Goal: Check status: Check status

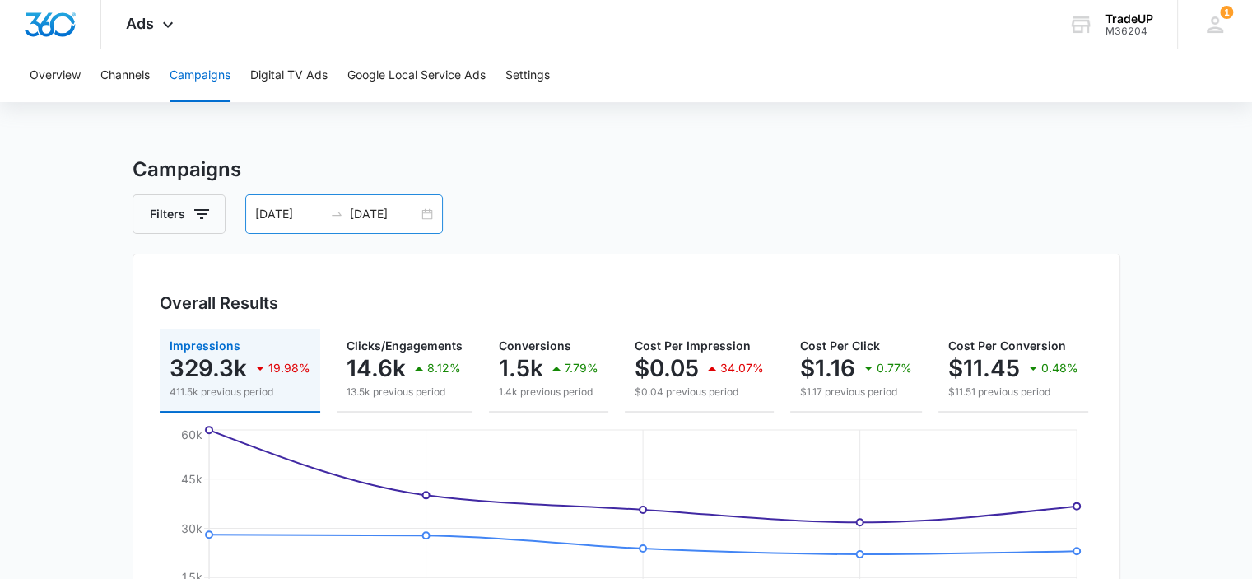
click at [433, 212] on div "09/01/2025 09/05/2025" at bounding box center [344, 214] width 198 height 40
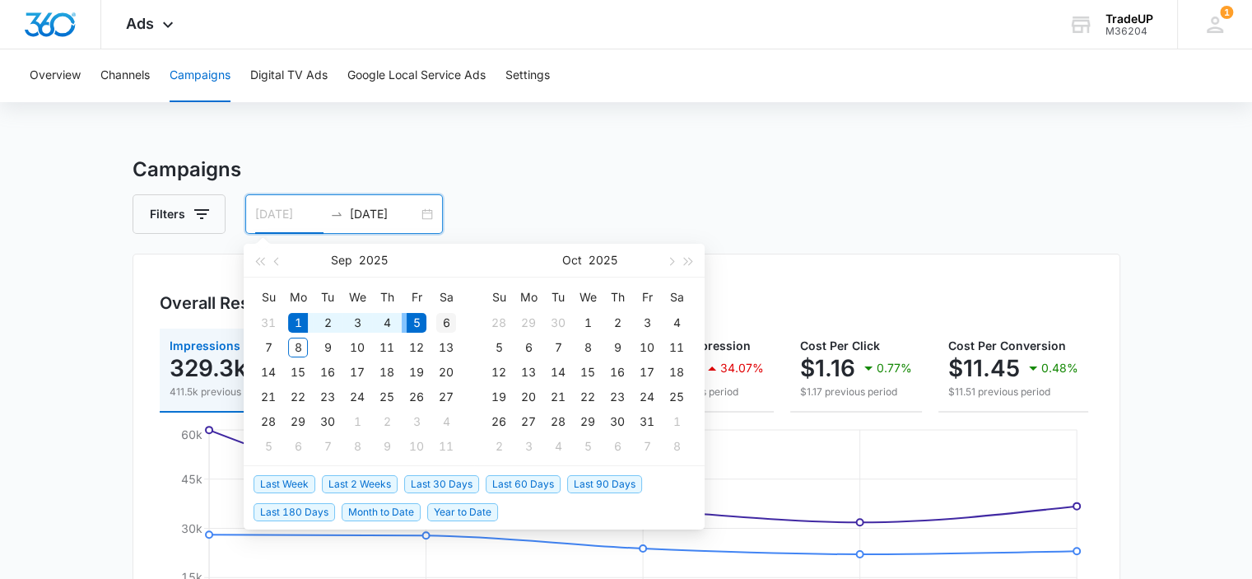
type input "[DATE]"
click at [445, 323] on div "6" at bounding box center [446, 323] width 20 height 20
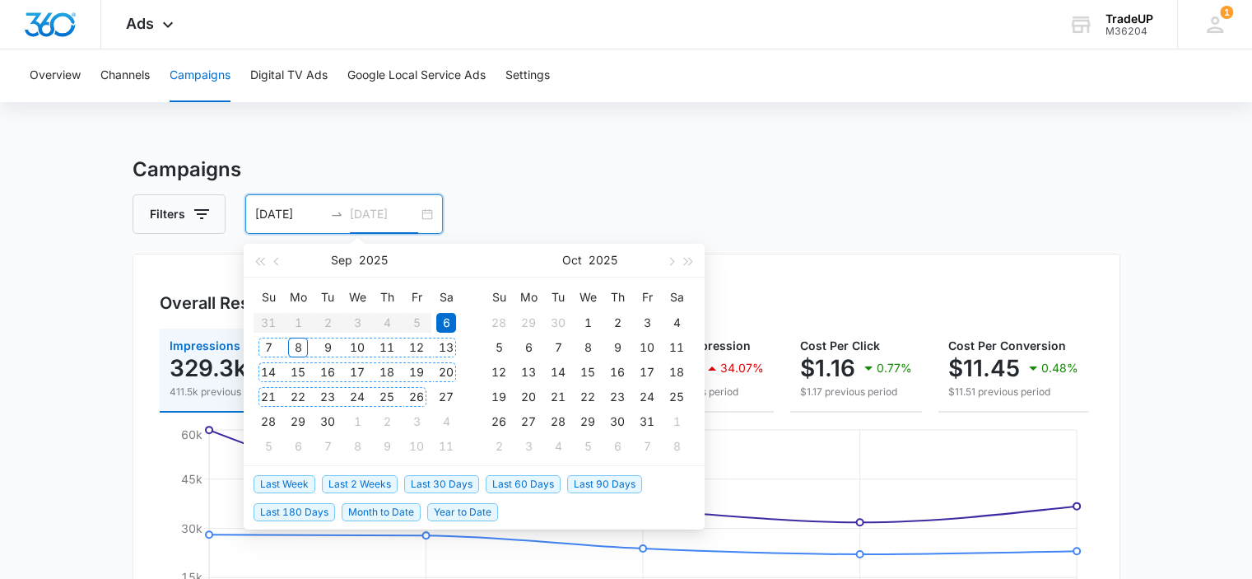
type input "09/19/2025"
click at [278, 258] on span "button" at bounding box center [278, 261] width 8 height 8
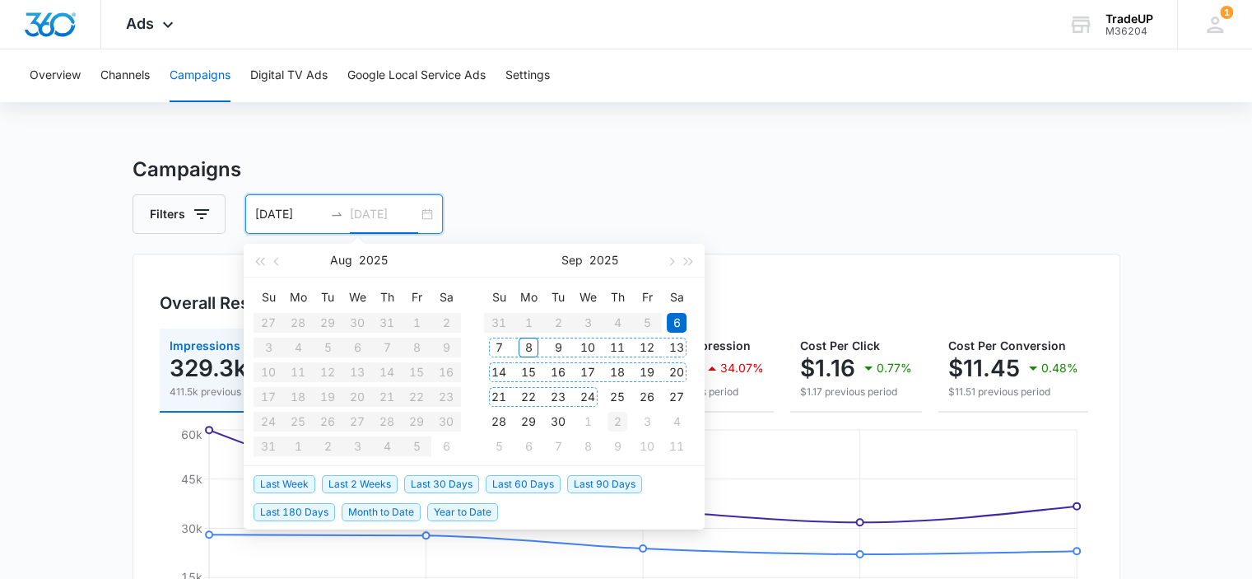
type input "10/02/2025"
type input "[DATE]"
type input "10/05/2025"
type input "[DATE]"
click at [250, 233] on div "[DATE]" at bounding box center [344, 214] width 198 height 40
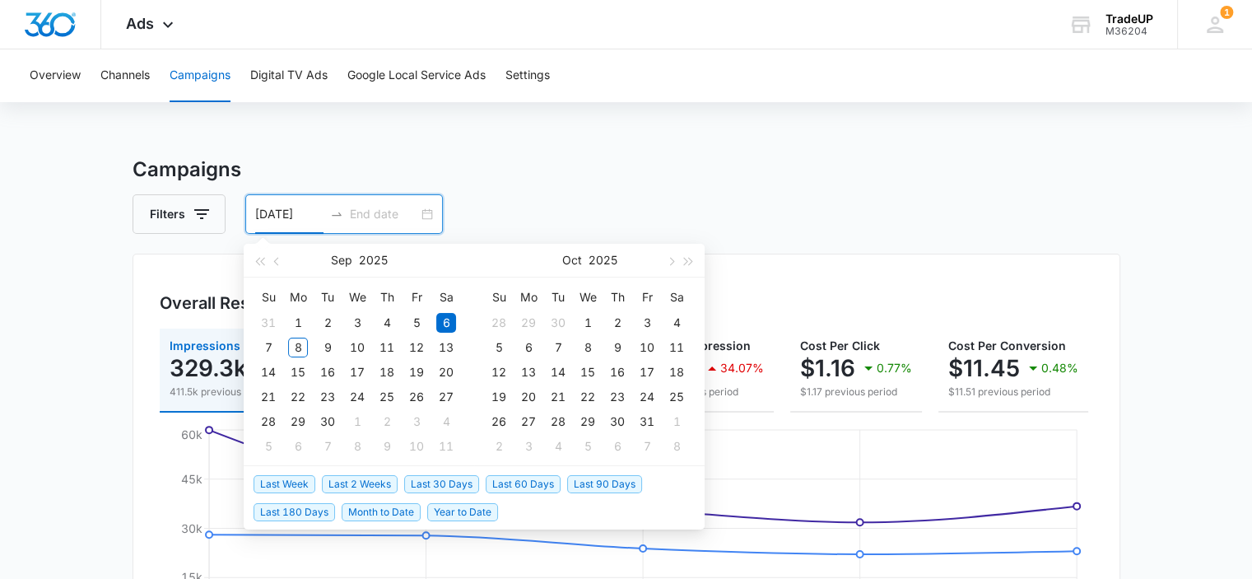
click at [292, 207] on input "[DATE]" at bounding box center [289, 214] width 68 height 18
click at [277, 263] on span "button" at bounding box center [278, 261] width 8 height 8
type input "08/30/2025"
click at [448, 427] on div "30" at bounding box center [446, 422] width 20 height 20
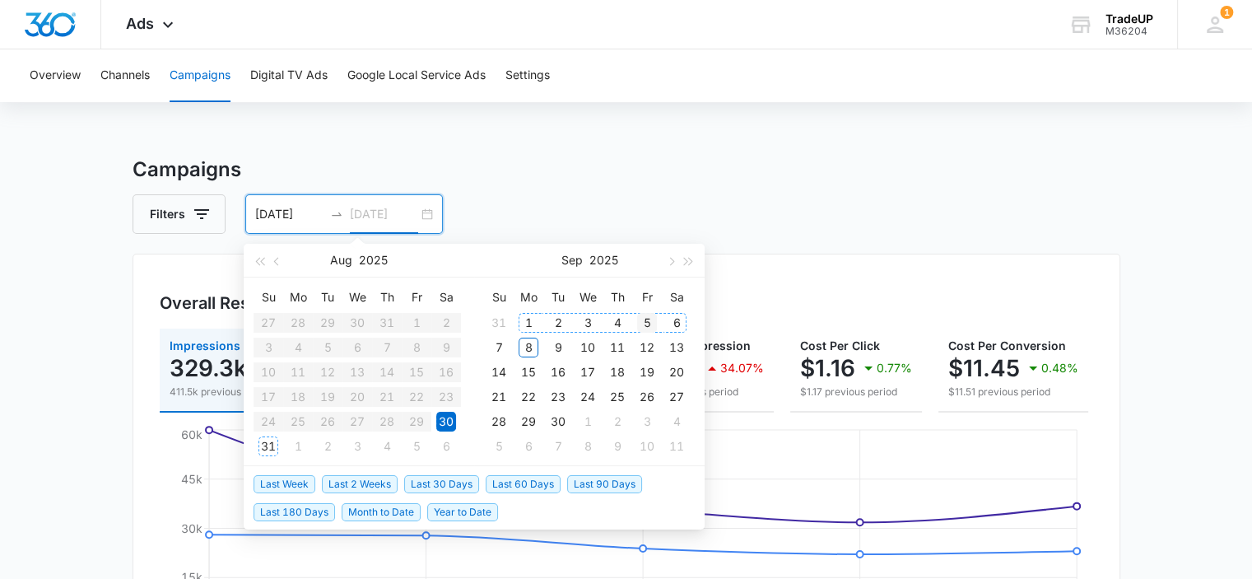
type input "09/05/2025"
click at [641, 322] on div "5" at bounding box center [647, 323] width 20 height 20
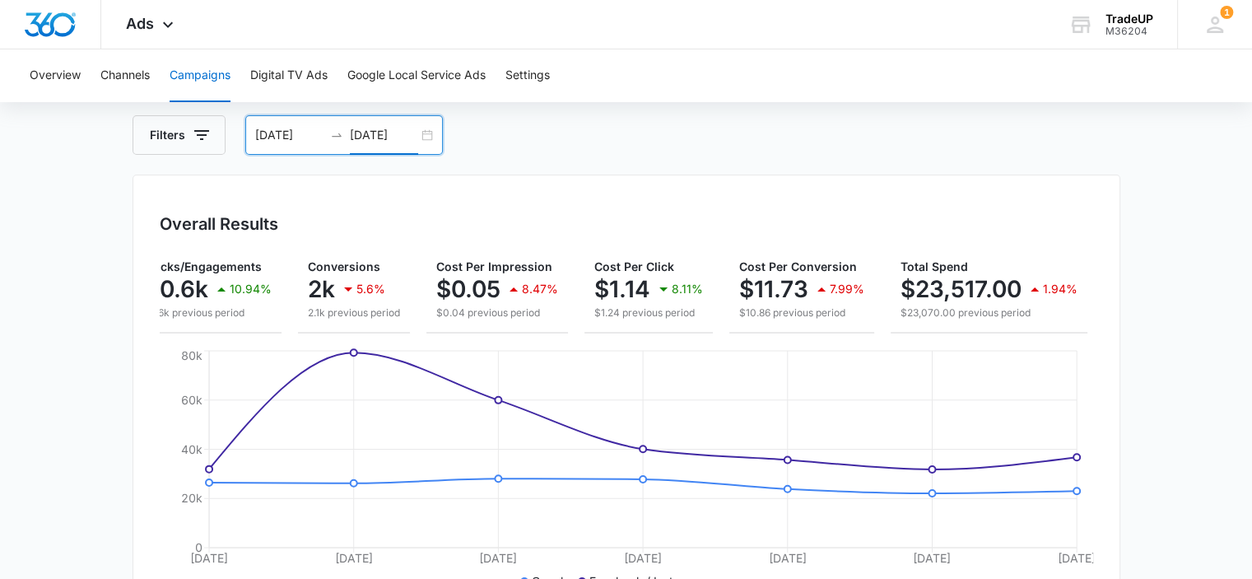
scroll to position [78, 0]
click at [424, 137] on div "08/30/2025 09/05/2025" at bounding box center [344, 136] width 198 height 40
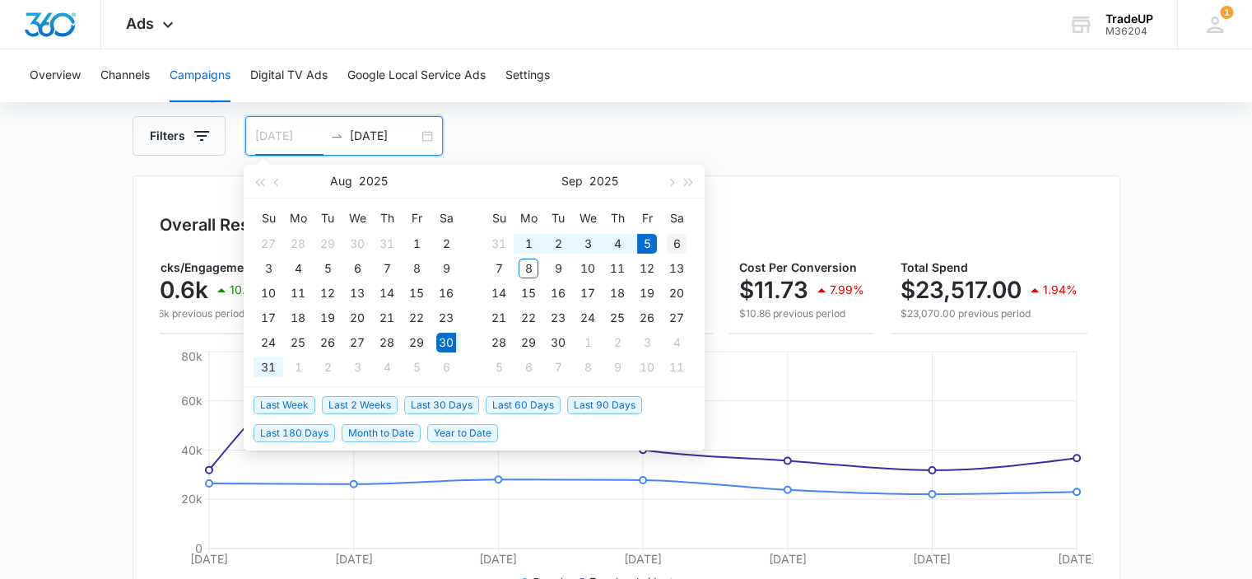
type input "[DATE]"
click at [677, 236] on div "6" at bounding box center [677, 244] width 20 height 20
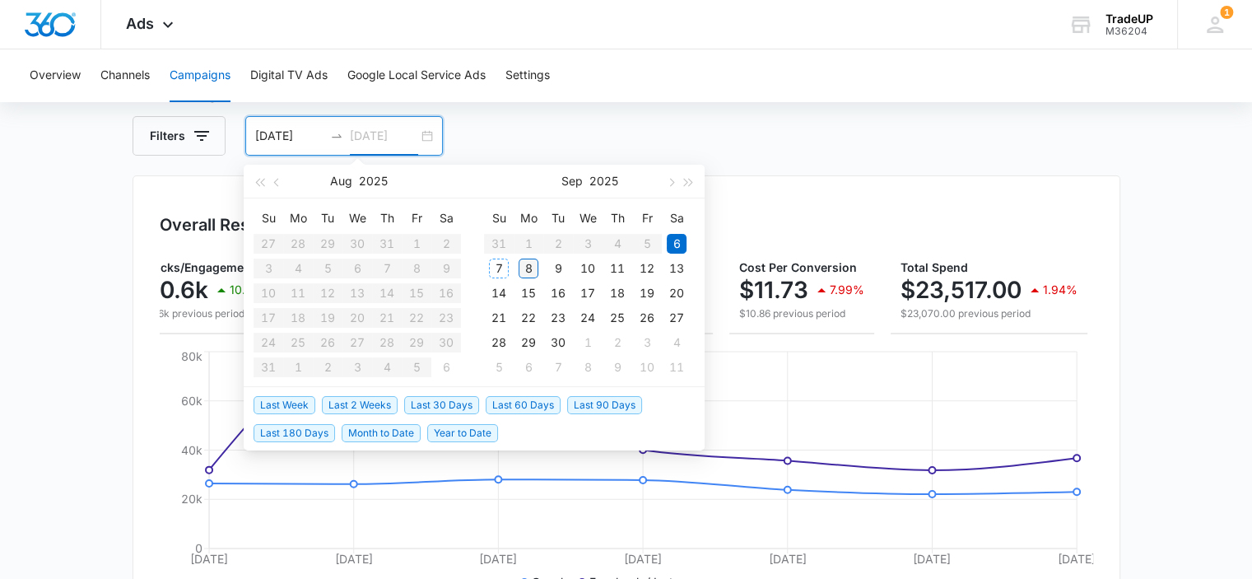
type input "[DATE]"
click at [523, 273] on div "8" at bounding box center [529, 268] width 20 height 20
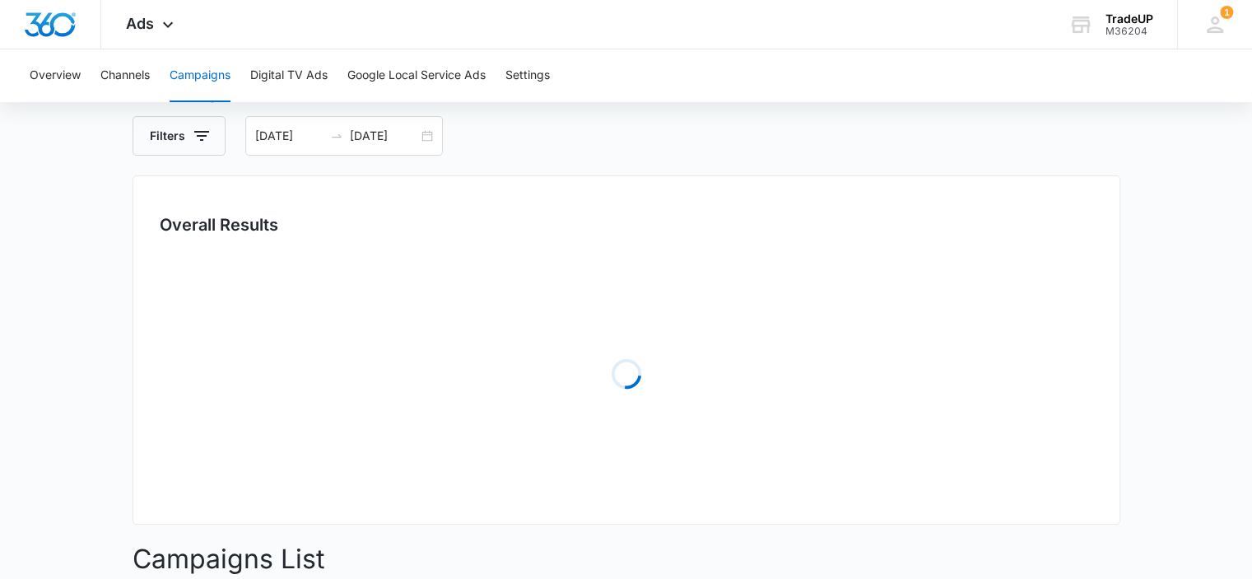
click at [675, 121] on div "Filters 09/06/2025 09/08/2025" at bounding box center [627, 136] width 988 height 40
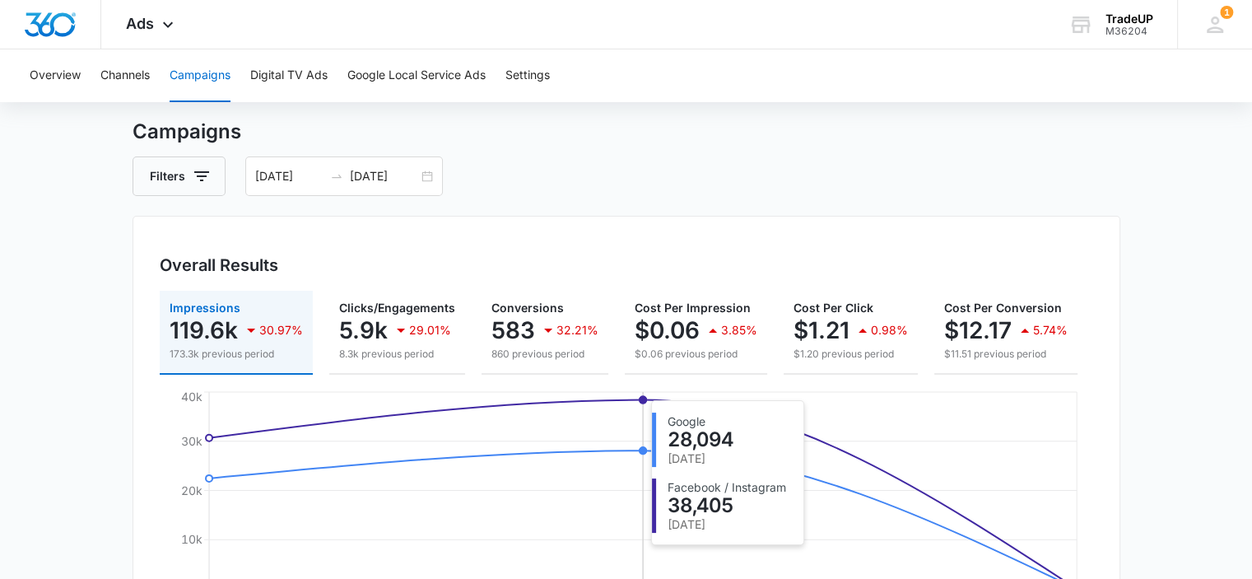
scroll to position [0, 0]
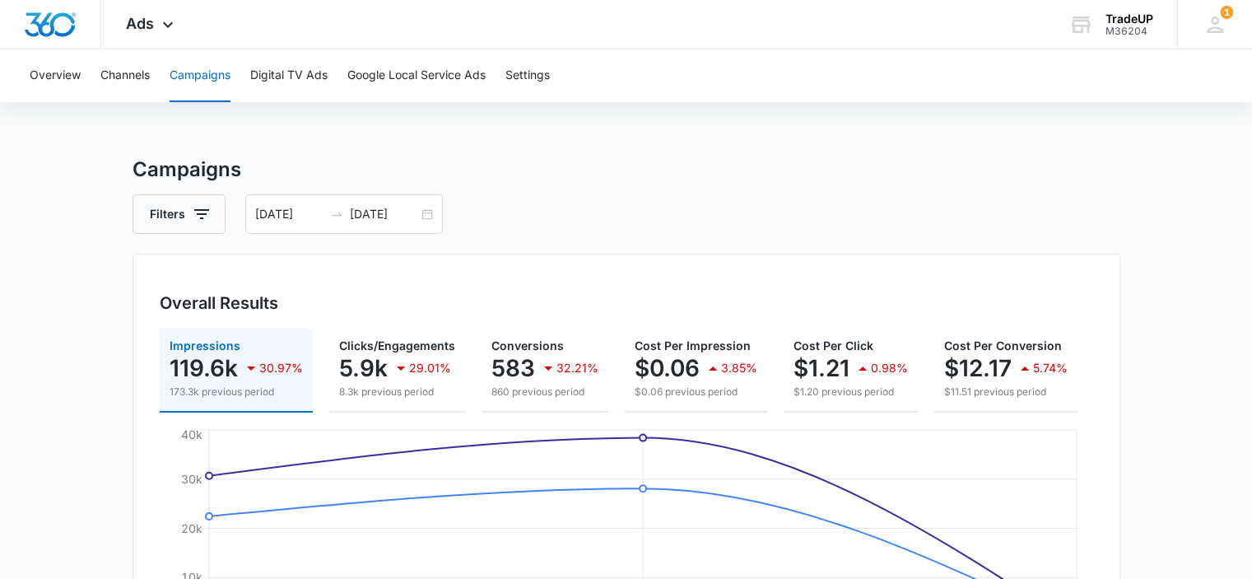
click at [577, 58] on div "Overview Channels Campaigns Digital TV Ads Google Local Service Ads Settings" at bounding box center [626, 75] width 1213 height 53
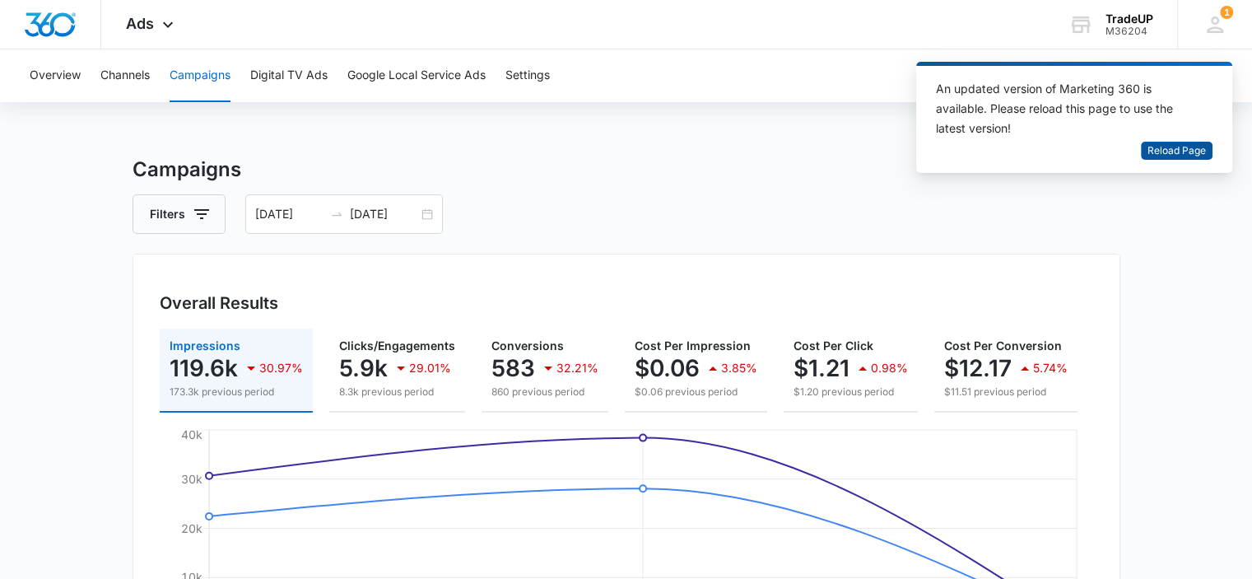
click at [1152, 151] on span "Reload Page" at bounding box center [1177, 151] width 58 height 16
